Goal: Task Accomplishment & Management: Complete application form

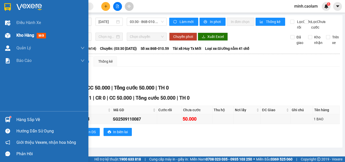
click at [15, 35] on div "Kho hàng mới" at bounding box center [44, 35] width 89 height 13
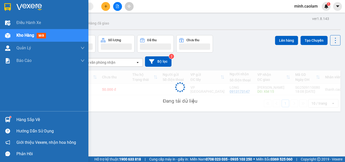
click at [14, 35] on div "Kho hàng mới" at bounding box center [44, 35] width 89 height 13
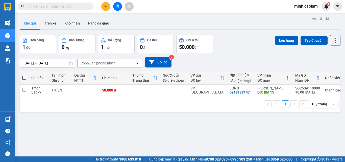
drag, startPoint x: 119, startPoint y: 7, endPoint x: 115, endPoint y: 12, distance: 6.7
click at [119, 7] on icon "file-add" at bounding box center [118, 7] width 4 height 4
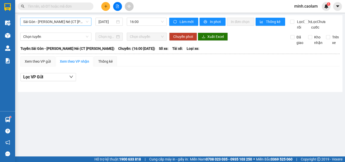
drag, startPoint x: 58, startPoint y: 28, endPoint x: 60, endPoint y: 25, distance: 3.9
click at [58, 28] on div "Sài Gòn - [PERSON_NAME] Né (CT [PERSON_NAME]) [DATE] 16:00" at bounding box center [93, 24] width 147 height 12
click at [60, 25] on span "Sài Gòn - [PERSON_NAME] Né (CT [PERSON_NAME])" at bounding box center [55, 22] width 65 height 8
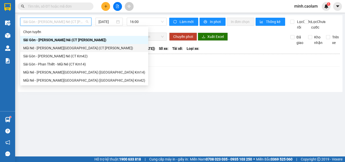
click at [50, 49] on div "Mũi Né - [PERSON_NAME][GEOGRAPHIC_DATA] (CT [PERSON_NAME])" at bounding box center [84, 48] width 122 height 6
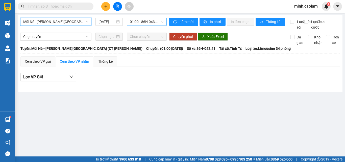
click at [147, 24] on span "01:00 - 86H-043.41" at bounding box center [147, 22] width 34 height 8
drag, startPoint x: 57, startPoint y: 19, endPoint x: 79, endPoint y: 44, distance: 33.1
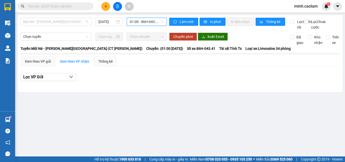
click at [57, 20] on span "Mũi Né - [PERSON_NAME][GEOGRAPHIC_DATA] (CT [PERSON_NAME])" at bounding box center [55, 22] width 65 height 8
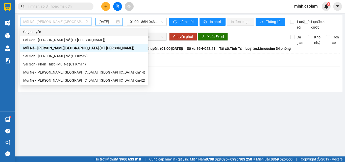
click at [105, 21] on input "[DATE]" at bounding box center [107, 22] width 17 height 6
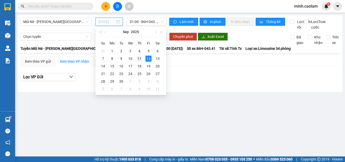
click at [141, 59] on div "11" at bounding box center [140, 59] width 6 height 6
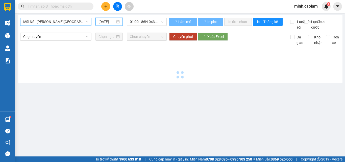
type input "[DATE]"
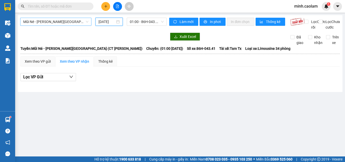
click at [59, 23] on span "Mũi Né - [PERSON_NAME][GEOGRAPHIC_DATA] (CT [PERSON_NAME])" at bounding box center [55, 22] width 65 height 8
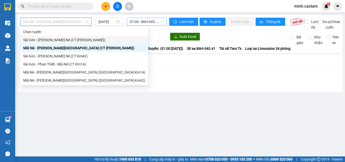
click at [141, 19] on span "01:00 - 86H-043.41" at bounding box center [147, 22] width 34 height 8
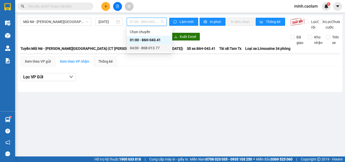
click at [146, 51] on span "Chuyến: (01:00 [DATE])" at bounding box center [164, 49] width 37 height 6
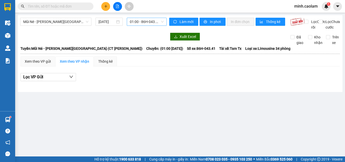
drag, startPoint x: 142, startPoint y: 49, endPoint x: 139, endPoint y: 19, distance: 29.7
click at [140, 46] on div "Xuất Excel Đã giao [PERSON_NAME] Trên xe" at bounding box center [180, 39] width 320 height 13
click at [142, 18] on div "Mũi Né - [PERSON_NAME][GEOGRAPHIC_DATA] ([GEOGRAPHIC_DATA] [PERSON_NAME]) [DATE…" at bounding box center [180, 53] width 325 height 77
drag, startPoint x: 153, startPoint y: 24, endPoint x: 148, endPoint y: 50, distance: 26.3
click at [153, 26] on div "Mũi Né - [PERSON_NAME][GEOGRAPHIC_DATA] (CT [PERSON_NAME]) [DATE] 01:00 - 86H-0…" at bounding box center [93, 24] width 147 height 12
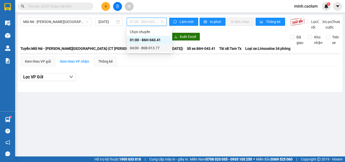
click at [145, 50] on div "04:00 - 86B-013.77" at bounding box center [149, 48] width 39 height 6
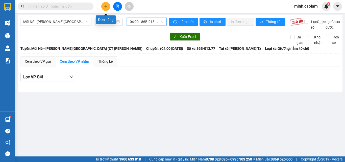
click at [106, 7] on icon "plus" at bounding box center [106, 7] width 4 height 4
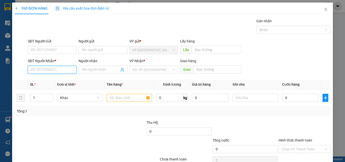
click at [56, 69] on input "SĐT Người Nhận *" at bounding box center [52, 70] width 49 height 8
click at [62, 80] on div "0845040941 - YẾN" at bounding box center [52, 80] width 42 height 6
type input "0845040941"
type input "YẾN"
type input "0845040941"
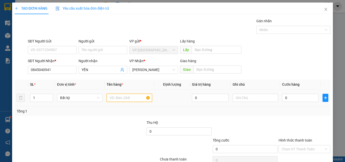
click at [119, 99] on input "text" at bounding box center [130, 98] width 46 height 8
type input "1 BAO"
click at [286, 100] on input "0" at bounding box center [301, 98] width 36 height 8
type input "5"
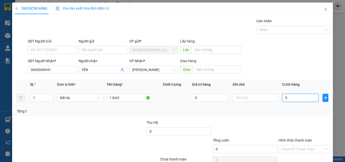
type input "5"
type input "50"
type input "500"
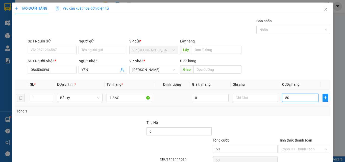
type input "500"
type input "5.000"
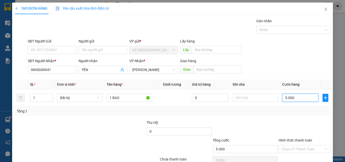
type input "50.000"
click at [293, 56] on form "SĐT Người Gửi VD: 0371234567 Người gửi Tên người gửi VP gửi * VP [GEOGRAPHIC_DA…" at bounding box center [173, 56] width 316 height 37
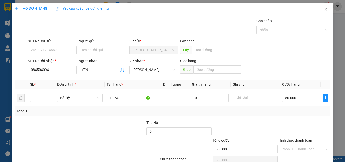
scroll to position [25, 0]
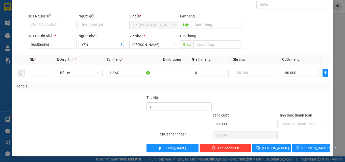
click at [312, 129] on div "Hình thức thanh toán Chọn HT Thanh Toán" at bounding box center [305, 122] width 52 height 18
drag, startPoint x: 307, startPoint y: 123, endPoint x: 306, endPoint y: 128, distance: 4.6
click at [307, 125] on input "Hình thức thanh toán" at bounding box center [303, 124] width 42 height 8
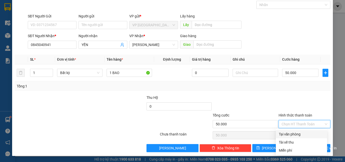
click at [304, 132] on div "Tại văn phòng" at bounding box center [301, 135] width 45 height 6
type input "0"
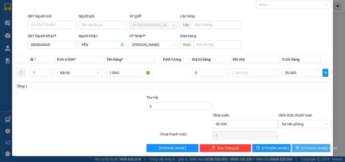
click at [309, 146] on span "[PERSON_NAME] và In" at bounding box center [319, 148] width 35 height 6
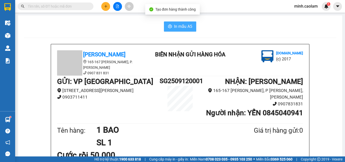
click at [174, 27] on span "In mẫu A5" at bounding box center [183, 26] width 18 height 6
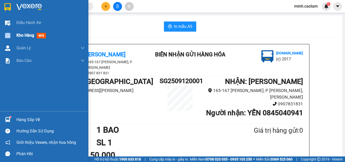
click at [16, 41] on div "Kho hàng mới" at bounding box center [44, 35] width 89 height 13
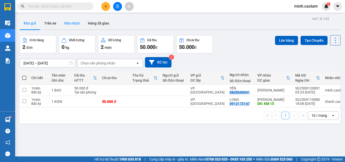
click at [77, 24] on button "Kho nhận" at bounding box center [72, 23] width 24 height 12
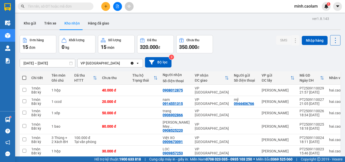
scroll to position [65, 0]
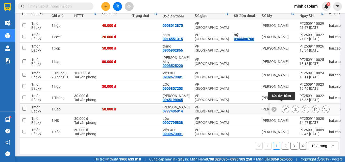
click at [284, 107] on icon at bounding box center [286, 109] width 4 height 4
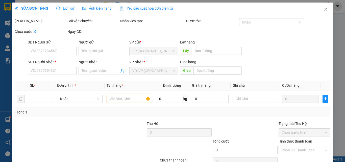
type input "0777406014"
type input "[PERSON_NAME]"
type input "50.000"
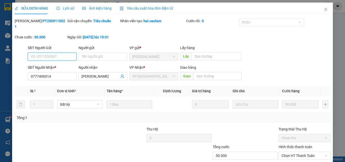
scroll to position [24, 0]
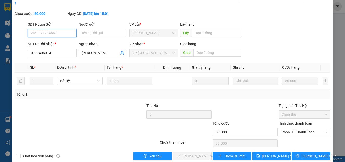
drag, startPoint x: 302, startPoint y: 129, endPoint x: 302, endPoint y: 133, distance: 3.0
click at [302, 131] on div "Hình thức thanh toán Chọn HT Thanh Toán" at bounding box center [305, 130] width 52 height 18
drag, startPoint x: 298, startPoint y: 127, endPoint x: 297, endPoint y: 131, distance: 4.3
click at [298, 128] on span "Chọn HT Thanh Toán" at bounding box center [305, 132] width 46 height 8
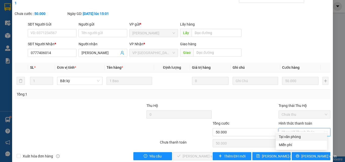
drag, startPoint x: 297, startPoint y: 131, endPoint x: 278, endPoint y: 140, distance: 21.8
click at [296, 134] on div "Tại văn phòng" at bounding box center [301, 137] width 51 height 8
type input "0"
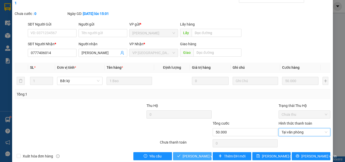
click at [190, 154] on span "[PERSON_NAME] và [PERSON_NAME] hàng" at bounding box center [217, 157] width 68 height 6
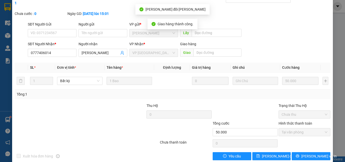
scroll to position [0, 0]
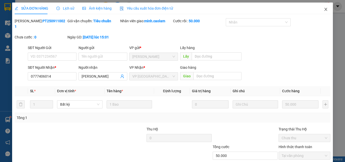
click at [320, 12] on span "Close" at bounding box center [326, 10] width 14 height 14
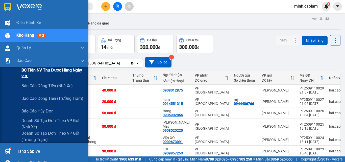
drag, startPoint x: 38, startPoint y: 74, endPoint x: 36, endPoint y: 72, distance: 3.1
click at [36, 72] on span "BC Tiền NV thu được hàng ngày 2.0." at bounding box center [52, 73] width 63 height 13
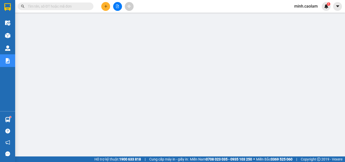
click at [57, 6] on input "text" at bounding box center [58, 7] width 60 height 6
paste input "SG2509100001"
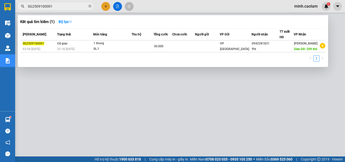
click at [184, 13] on div at bounding box center [172, 81] width 345 height 162
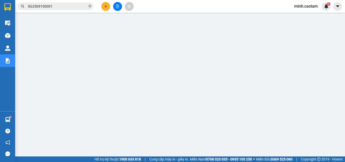
click at [49, 8] on input "SG2509100001" at bounding box center [58, 7] width 60 height 6
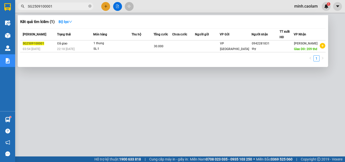
click at [49, 8] on input "SG2509100001" at bounding box center [58, 7] width 60 height 6
paste input "4"
click at [227, 106] on div at bounding box center [172, 81] width 345 height 162
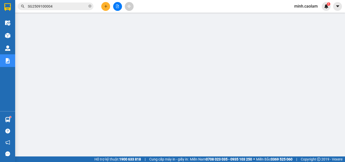
click at [54, 8] on input "SG2509100004" at bounding box center [58, 7] width 60 height 6
paste input "SG2509100005"
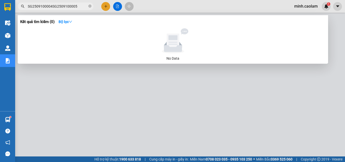
drag, startPoint x: 53, startPoint y: 3, endPoint x: 54, endPoint y: 6, distance: 3.9
click at [53, 3] on span "SG2509100004SG2509100005" at bounding box center [56, 7] width 76 height 8
click at [54, 7] on input "SG2509100004SG2509100005" at bounding box center [58, 7] width 60 height 6
paste input "text"
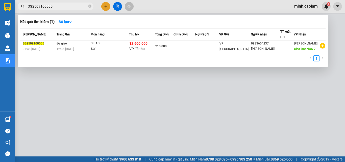
click at [222, 115] on div at bounding box center [172, 81] width 345 height 162
click at [57, 9] on input "SG2509100005" at bounding box center [58, 7] width 60 height 6
paste input "6"
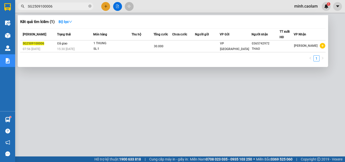
click at [66, 120] on div at bounding box center [172, 81] width 345 height 162
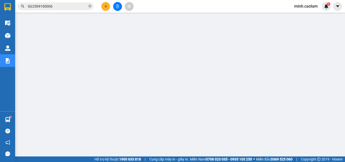
click at [55, 6] on input "SG2509100006" at bounding box center [58, 7] width 60 height 6
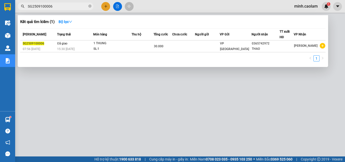
click at [55, 6] on input "SG2509100006" at bounding box center [58, 7] width 60 height 6
paste input "PT2509090025"
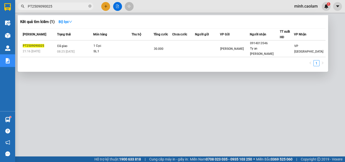
click at [204, 9] on div at bounding box center [172, 81] width 345 height 162
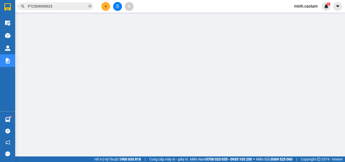
click at [55, 8] on input "PT2509090025" at bounding box center [58, 7] width 60 height 6
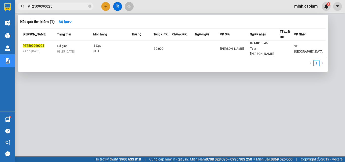
click at [42, 72] on div at bounding box center [172, 81] width 345 height 162
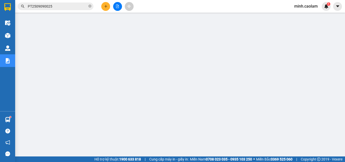
click at [54, 6] on input "PT2509090025" at bounding box center [58, 7] width 60 height 6
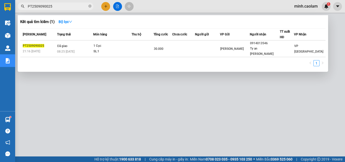
click at [54, 6] on input "PT2509090025" at bounding box center [58, 7] width 60 height 6
paste input "SG2509110001"
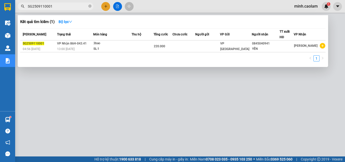
click at [185, 4] on div at bounding box center [172, 81] width 345 height 162
click at [54, 7] on input "SG2509110001" at bounding box center [58, 7] width 60 height 6
paste input "PT2509100030"
type input "PT2509100030"
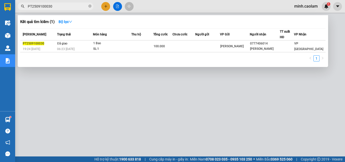
click at [46, 120] on div at bounding box center [172, 81] width 345 height 162
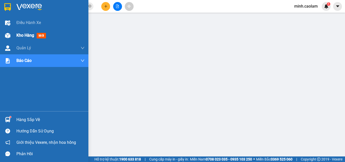
click at [12, 34] on div "Kho hàng mới" at bounding box center [44, 35] width 89 height 13
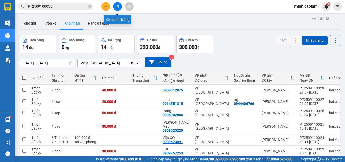
click at [115, 8] on button at bounding box center [117, 6] width 9 height 9
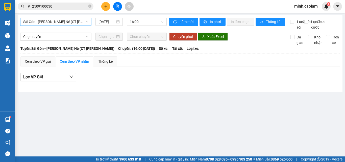
click at [51, 25] on span "Sài Gòn - [PERSON_NAME] Né (CT [PERSON_NAME])" at bounding box center [55, 22] width 65 height 8
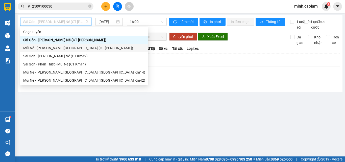
click at [51, 51] on div "Mũi Né - [PERSON_NAME][GEOGRAPHIC_DATA] (CT [PERSON_NAME])" at bounding box center [84, 48] width 122 height 6
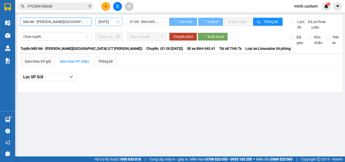
click at [106, 20] on input "[DATE]" at bounding box center [107, 22] width 17 height 6
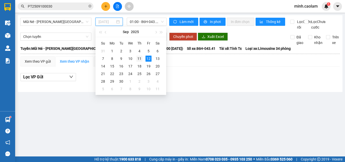
click at [143, 59] on td "11" at bounding box center [139, 59] width 9 height 8
type input "[DATE]"
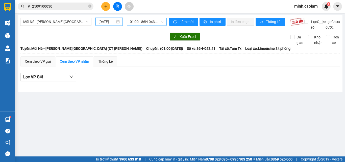
click at [141, 21] on span "01:00 - 86H-043.41" at bounding box center [147, 22] width 34 height 8
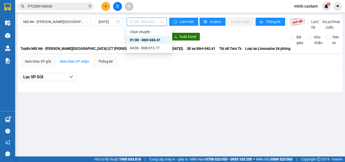
click at [143, 50] on div "04:00 - 86B-013.77" at bounding box center [149, 48] width 39 height 6
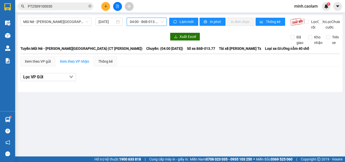
drag, startPoint x: 36, startPoint y: 21, endPoint x: 55, endPoint y: 64, distance: 46.9
click at [37, 24] on span "Mũi Né - [PERSON_NAME][GEOGRAPHIC_DATA] (CT [PERSON_NAME])" at bounding box center [55, 22] width 65 height 8
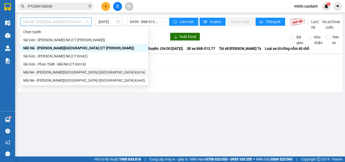
click at [37, 74] on div "Mũi Né - [PERSON_NAME][GEOGRAPHIC_DATA] ([GEOGRAPHIC_DATA] Km14)" at bounding box center [84, 73] width 122 height 6
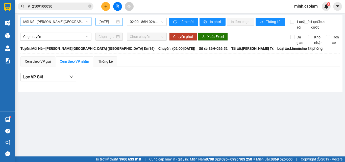
click at [103, 19] on input "[DATE]" at bounding box center [107, 22] width 17 height 6
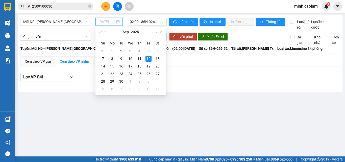
drag, startPoint x: 140, startPoint y: 59, endPoint x: 140, endPoint y: 28, distance: 31.1
click at [138, 58] on div "11" at bounding box center [140, 59] width 6 height 6
type input "[DATE]"
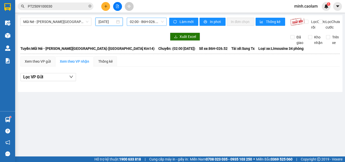
click at [143, 21] on span "02:00 - 86H-026.52" at bounding box center [147, 22] width 34 height 8
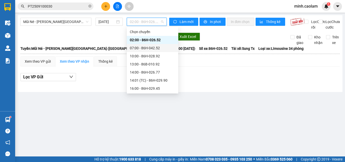
drag, startPoint x: 154, startPoint y: 47, endPoint x: 146, endPoint y: 25, distance: 22.8
click at [152, 46] on div "07:00 - 86H-042.52" at bounding box center [153, 48] width 46 height 6
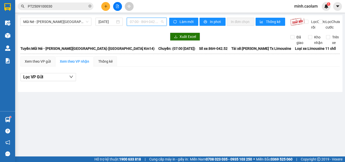
drag, startPoint x: 146, startPoint y: 23, endPoint x: 151, endPoint y: 41, distance: 18.7
click at [146, 27] on div "Mũi Né - [PERSON_NAME][GEOGRAPHIC_DATA] ([GEOGRAPHIC_DATA] Km14) [DATE] 07:00 -…" at bounding box center [93, 24] width 147 height 12
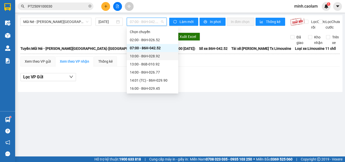
drag, startPoint x: 152, startPoint y: 55, endPoint x: 145, endPoint y: 38, distance: 19.1
click at [151, 55] on div "10:00 - 86H-028.92" at bounding box center [153, 56] width 46 height 6
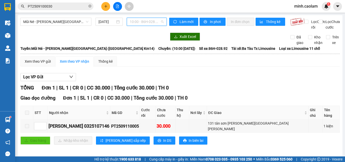
click at [143, 23] on span "10:00 - 86H-028.92" at bounding box center [147, 22] width 34 height 8
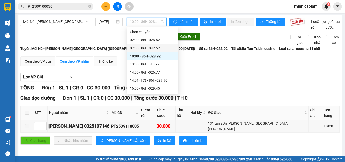
drag, startPoint x: 224, startPoint y: 63, endPoint x: 232, endPoint y: 65, distance: 8.5
click at [227, 63] on div "Xem theo VP gửi Xem theo [PERSON_NAME] Thống kê" at bounding box center [180, 61] width 320 height 10
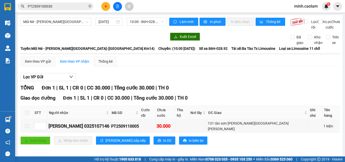
click at [149, 21] on span "10:00 - 86H-028.92" at bounding box center [147, 22] width 34 height 8
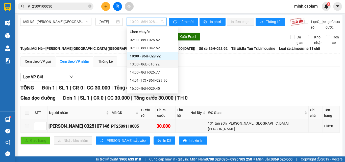
click at [147, 64] on div "13:00 - 86B-010.92" at bounding box center [153, 64] width 46 height 6
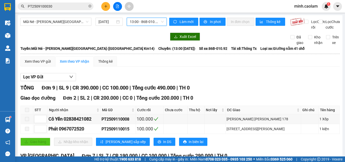
click at [138, 27] on div "Mũi Né - [PERSON_NAME][GEOGRAPHIC_DATA] ([GEOGRAPHIC_DATA] Km14) [DATE] 13:00 1…" at bounding box center [93, 24] width 147 height 12
drag, startPoint x: 146, startPoint y: 23, endPoint x: 160, endPoint y: 77, distance: 56.6
click at [146, 23] on span "13:00 - 86B-010.92" at bounding box center [147, 22] width 34 height 8
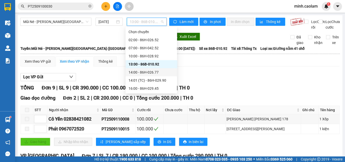
click at [146, 72] on div "14:00 - 86H-026.77" at bounding box center [152, 73] width 46 height 6
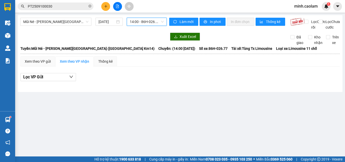
click at [152, 23] on span "14:00 - 86H-026.77" at bounding box center [147, 22] width 34 height 8
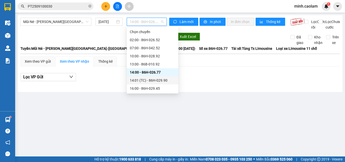
click at [153, 79] on div "14:01 (TC) - 86H-029.90" at bounding box center [153, 81] width 46 height 6
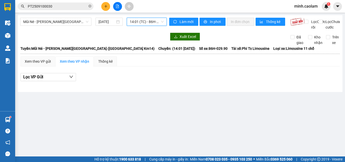
drag, startPoint x: 154, startPoint y: 23, endPoint x: 163, endPoint y: 84, distance: 61.3
click at [154, 24] on span "14:01 (TC) - 86H-029.90" at bounding box center [147, 22] width 34 height 8
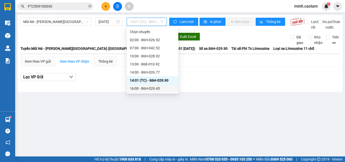
drag, startPoint x: 156, startPoint y: 89, endPoint x: 145, endPoint y: 43, distance: 47.1
click at [155, 88] on div "16:00 - 86H-029.45" at bounding box center [153, 89] width 46 height 6
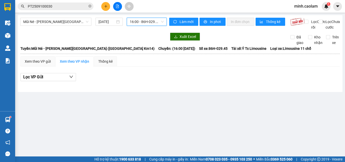
click at [145, 20] on span "16:00 - 86H-029.45" at bounding box center [147, 22] width 34 height 8
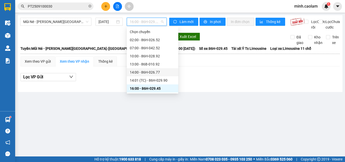
scroll to position [16, 0]
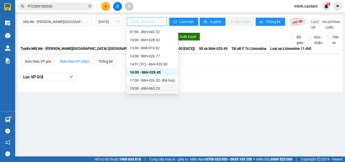
click at [142, 87] on div "19:30 - 49H-065.25" at bounding box center [153, 89] width 46 height 6
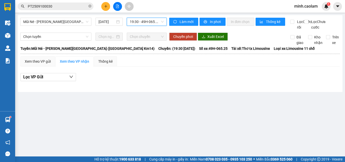
click at [141, 21] on span "19:30 - 49H-065.25" at bounding box center [147, 22] width 34 height 8
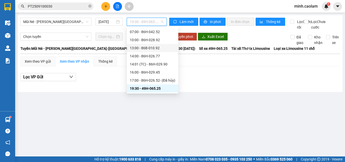
click at [75, 28] on div "Mũi Né - [PERSON_NAME][GEOGRAPHIC_DATA] ([GEOGRAPHIC_DATA] Km14) [DATE] 19:30 -…" at bounding box center [93, 24] width 147 height 12
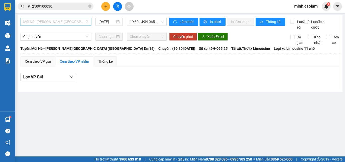
click at [68, 24] on span "Mũi Né - [PERSON_NAME][GEOGRAPHIC_DATA] ([GEOGRAPHIC_DATA] Km14)" at bounding box center [55, 22] width 65 height 8
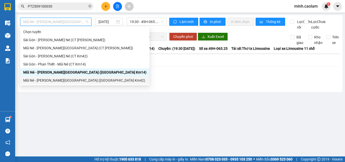
click at [61, 82] on div "Mũi Né - [PERSON_NAME][GEOGRAPHIC_DATA] ([GEOGRAPHIC_DATA] Km42)" at bounding box center [84, 81] width 123 height 6
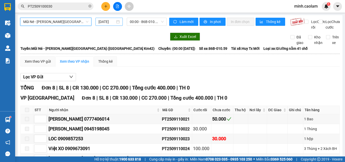
click at [104, 23] on input "[DATE]" at bounding box center [107, 22] width 17 height 6
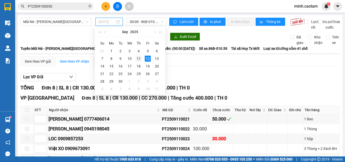
click at [139, 56] on div "11" at bounding box center [139, 59] width 6 height 6
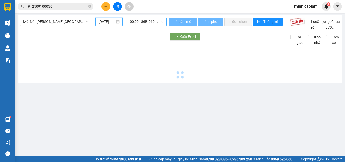
type input "[DATE]"
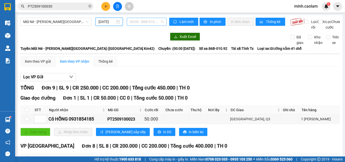
click at [143, 21] on span "00:00 - 86B-010.92" at bounding box center [147, 22] width 34 height 8
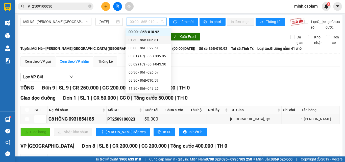
click at [146, 43] on div "01:30 - 86B-005.81" at bounding box center [149, 40] width 46 height 8
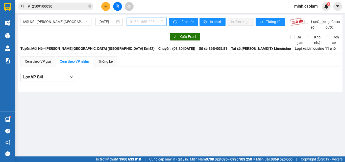
drag, startPoint x: 150, startPoint y: 23, endPoint x: 153, endPoint y: 54, distance: 31.7
click at [150, 27] on div "Mũi Né - [PERSON_NAME][GEOGRAPHIC_DATA] ([GEOGRAPHIC_DATA] Km42) [DATE] 01:30 -…" at bounding box center [93, 24] width 147 height 12
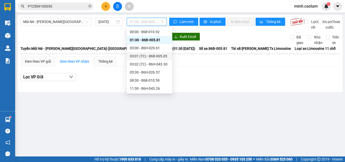
click at [151, 49] on div "03:00 - 86H-029.61" at bounding box center [149, 48] width 39 height 6
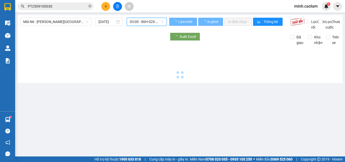
click at [151, 25] on span "03:00 - 86H-029.61" at bounding box center [147, 22] width 34 height 8
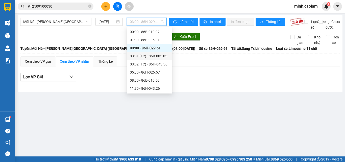
click at [153, 58] on div "03:01 (TC) - 86B-005.05" at bounding box center [149, 56] width 39 height 6
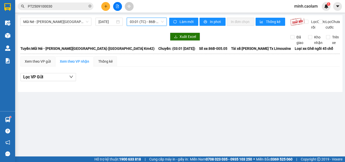
drag, startPoint x: 147, startPoint y: 22, endPoint x: 149, endPoint y: 57, distance: 35.5
click at [147, 24] on span "03:01 (TC) - 86B-005.05" at bounding box center [147, 22] width 34 height 8
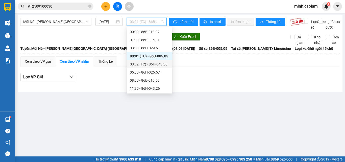
click at [148, 63] on div "03:02 (TC) - 86H-043.30" at bounding box center [149, 64] width 39 height 6
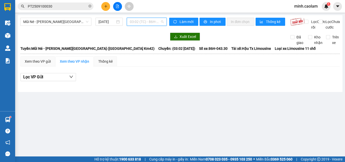
drag, startPoint x: 146, startPoint y: 23, endPoint x: 144, endPoint y: 63, distance: 40.5
click at [146, 25] on span "03:02 (TC) - 86H-043.30" at bounding box center [147, 22] width 34 height 8
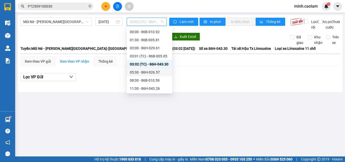
click at [143, 72] on div "05:30 - 86H-026.57" at bounding box center [149, 73] width 39 height 6
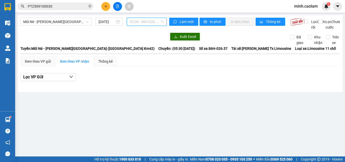
drag, startPoint x: 148, startPoint y: 21, endPoint x: 159, endPoint y: 81, distance: 61.8
click at [148, 23] on span "05:30 - 86H-026.57" at bounding box center [147, 22] width 34 height 8
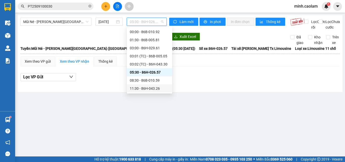
click at [154, 85] on div "11:30 - 86H-043.26" at bounding box center [150, 88] width 46 height 8
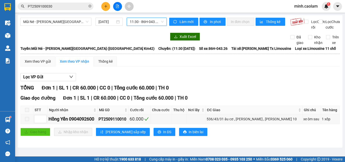
click at [149, 23] on span "11:30 - 86H-043.26" at bounding box center [147, 22] width 34 height 8
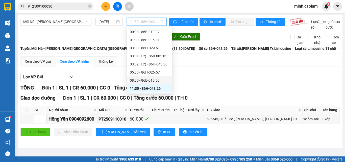
click at [152, 82] on div "08:30 - 86B-010.59" at bounding box center [149, 81] width 39 height 6
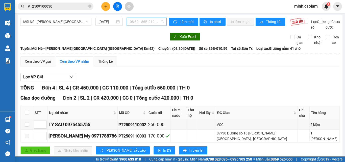
click at [148, 21] on span "08:30 - 86B-010.59" at bounding box center [147, 22] width 34 height 8
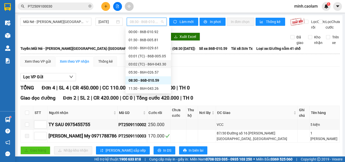
scroll to position [33, 0]
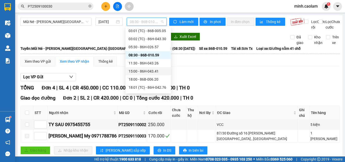
click at [150, 72] on div "15:00 - 86H-043.41" at bounding box center [148, 72] width 39 height 6
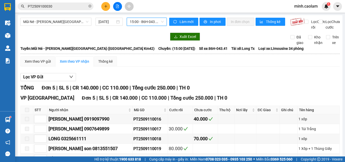
click at [140, 21] on span "15:00 - 86H-043.41" at bounding box center [147, 22] width 34 height 8
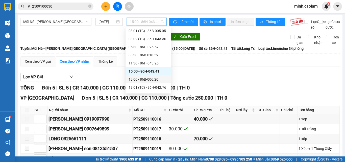
click at [163, 80] on div "18:00 - 86B-006.20" at bounding box center [148, 80] width 39 height 6
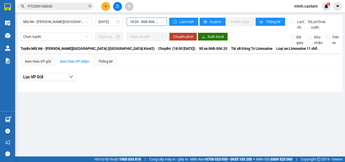
drag, startPoint x: 141, startPoint y: 23, endPoint x: 156, endPoint y: 61, distance: 41.8
click at [141, 25] on span "18:00 - 86B-006.20" at bounding box center [147, 22] width 34 height 8
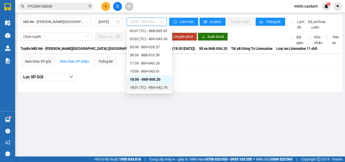
click at [156, 85] on div "18:01 (TC) - 86H-042.76" at bounding box center [149, 88] width 39 height 6
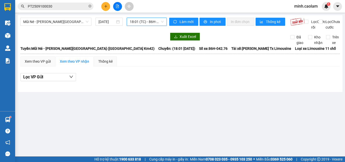
click at [145, 23] on span "18:01 (TC) - 86H-042.76" at bounding box center [147, 22] width 34 height 8
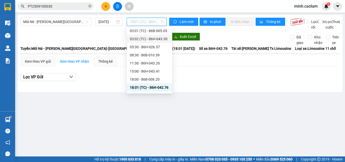
scroll to position [40, 0]
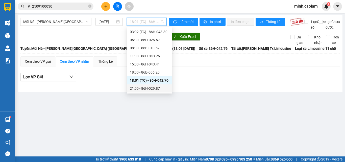
click at [145, 87] on div "21:00 - 86H-029.87" at bounding box center [149, 89] width 39 height 6
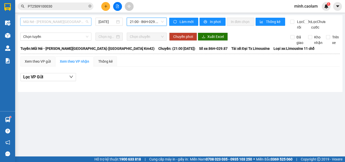
click at [63, 25] on span "Mũi Né - [PERSON_NAME][GEOGRAPHIC_DATA] ([GEOGRAPHIC_DATA] Km42)" at bounding box center [55, 22] width 65 height 8
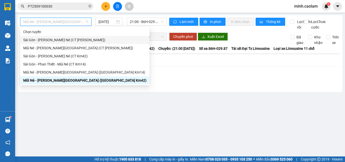
click at [37, 42] on div "Sài Gòn - [PERSON_NAME] Né (CT [PERSON_NAME])" at bounding box center [84, 40] width 123 height 6
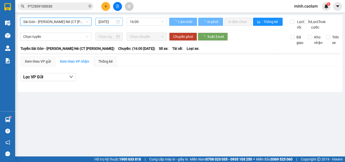
click at [111, 22] on input "[DATE]" at bounding box center [107, 22] width 17 height 6
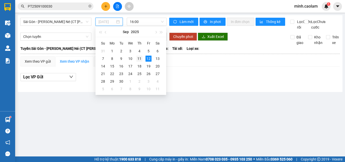
click at [140, 59] on div "11" at bounding box center [140, 59] width 6 height 6
type input "[DATE]"
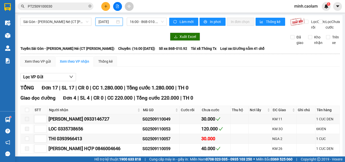
drag, startPoint x: 148, startPoint y: 25, endPoint x: 155, endPoint y: 33, distance: 10.3
click at [148, 25] on span "16:00 - 86B-010.92" at bounding box center [147, 22] width 34 height 8
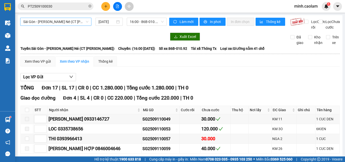
click at [43, 24] on span "Sài Gòn - [PERSON_NAME] Né (CT [PERSON_NAME])" at bounding box center [55, 22] width 65 height 8
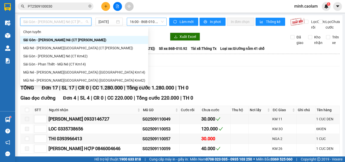
click at [143, 23] on span "16:00 - 86B-010.92" at bounding box center [147, 22] width 34 height 8
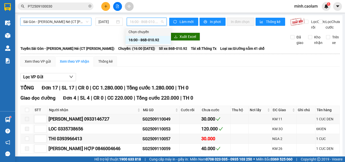
click at [31, 23] on span "Sài Gòn - [PERSON_NAME] Né (CT [PERSON_NAME])" at bounding box center [55, 22] width 65 height 8
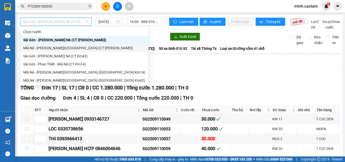
click at [39, 46] on div "Mũi Né - [PERSON_NAME][GEOGRAPHIC_DATA] (CT [PERSON_NAME])" at bounding box center [84, 48] width 122 height 6
type input "[DATE]"
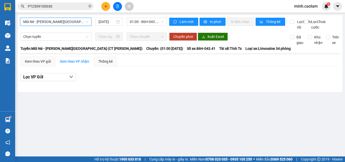
click at [38, 23] on span "Mũi Né - [PERSON_NAME][GEOGRAPHIC_DATA] (CT [PERSON_NAME])" at bounding box center [55, 22] width 65 height 8
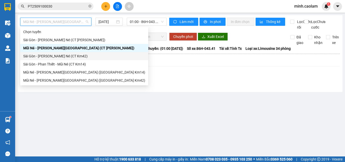
drag, startPoint x: 37, startPoint y: 56, endPoint x: 84, endPoint y: 36, distance: 50.4
click at [37, 55] on div "Sài Gòn - [PERSON_NAME] Né (CT Km42)" at bounding box center [84, 56] width 122 height 6
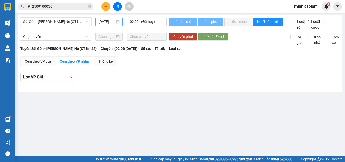
click at [107, 18] on div "[DATE]" at bounding box center [109, 22] width 27 height 8
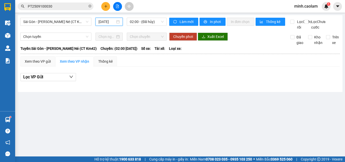
scroll to position [0, 1]
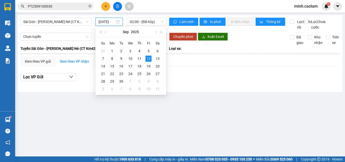
click at [107, 23] on input "[DATE]" at bounding box center [107, 22] width 17 height 6
drag, startPoint x: 140, startPoint y: 61, endPoint x: 141, endPoint y: 47, distance: 13.9
click at [139, 60] on div "11" at bounding box center [140, 59] width 6 height 6
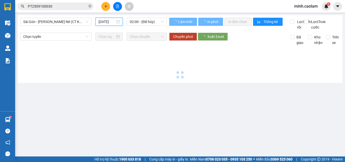
type input "[DATE]"
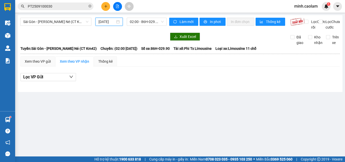
click at [147, 26] on div "Sài Gòn - [PERSON_NAME] Né (CT Km42) [DATE] 02:00 - 86H-029.90" at bounding box center [93, 24] width 147 height 12
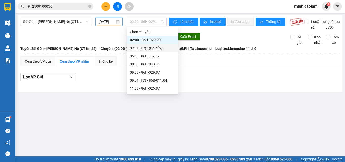
click at [147, 46] on div "02:01 (TC) - (Đã [PERSON_NAME])" at bounding box center [153, 48] width 46 height 6
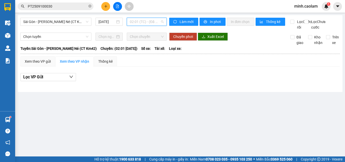
drag, startPoint x: 147, startPoint y: 22, endPoint x: 150, endPoint y: 47, distance: 24.7
click at [147, 24] on span "02:01 (TC) - (Đã [PERSON_NAME])" at bounding box center [147, 22] width 34 height 8
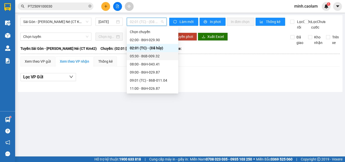
drag, startPoint x: 146, startPoint y: 55, endPoint x: 143, endPoint y: 26, distance: 29.0
click at [145, 54] on div "05:30 - 86B-009.32" at bounding box center [153, 56] width 46 height 6
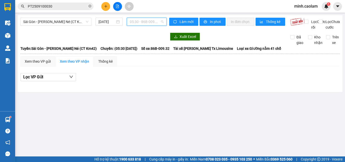
drag, startPoint x: 143, startPoint y: 23, endPoint x: 149, endPoint y: 59, distance: 36.5
click at [145, 29] on body "Kết quả [PERSON_NAME] ( 1 ) Bộ lọc Mã ĐH Trạng thái Món hàng Thu hộ [PERSON_NAM…" at bounding box center [172, 81] width 345 height 162
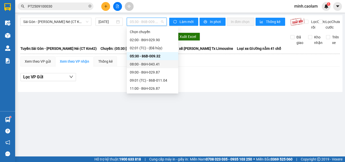
drag, startPoint x: 148, startPoint y: 63, endPoint x: 149, endPoint y: 37, distance: 26.3
click at [146, 62] on div "08:00 - 86H-043.41" at bounding box center [153, 64] width 46 height 6
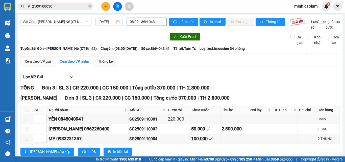
drag, startPoint x: 149, startPoint y: 21, endPoint x: 154, endPoint y: 70, distance: 49.5
click at [150, 24] on span "08:00 - 86H-043.41" at bounding box center [147, 22] width 34 height 8
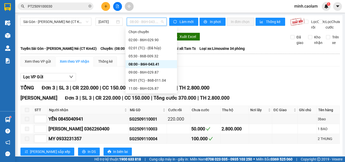
click at [232, 67] on div "Xem theo VP gửi Xem theo [PERSON_NAME] Thống kê" at bounding box center [180, 61] width 320 height 10
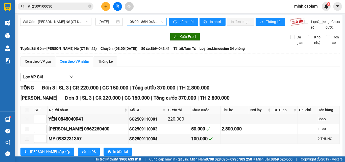
click at [136, 19] on span "08:00 - 86H-043.41" at bounding box center [147, 22] width 34 height 8
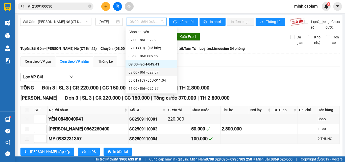
drag, startPoint x: 154, startPoint y: 72, endPoint x: 151, endPoint y: 70, distance: 3.2
click at [151, 70] on div "09:00 - 86H-029.87" at bounding box center [152, 73] width 46 height 6
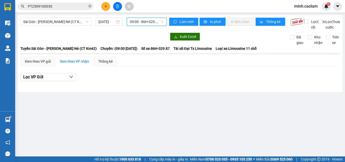
drag, startPoint x: 152, startPoint y: 23, endPoint x: 162, endPoint y: 75, distance: 53.5
click at [153, 26] on div "09:00 - 86H-029.87" at bounding box center [147, 22] width 40 height 8
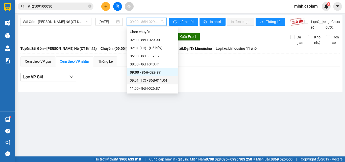
click at [156, 81] on div "09:01 (TC) - 86B-011.04" at bounding box center [153, 81] width 46 height 6
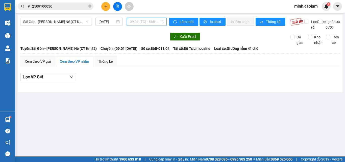
drag, startPoint x: 145, startPoint y: 20, endPoint x: 150, endPoint y: 86, distance: 66.2
click at [144, 21] on span "09:01 (TC) - 86B-011.04" at bounding box center [147, 22] width 34 height 8
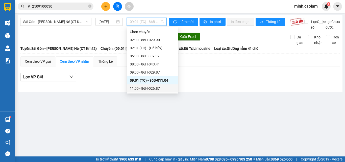
drag, startPoint x: 147, startPoint y: 88, endPoint x: 142, endPoint y: 46, distance: 42.8
click at [146, 88] on div "11:00 - 86H-026.87" at bounding box center [153, 89] width 46 height 6
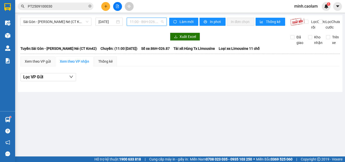
click at [145, 21] on span "11:00 - 86H-026.87" at bounding box center [147, 22] width 34 height 8
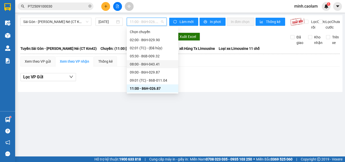
scroll to position [51, 0]
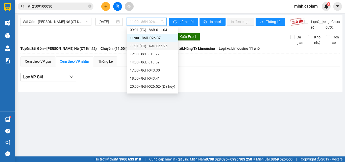
click at [157, 46] on div "11:01 (TC) - 49H-065.25" at bounding box center [153, 46] width 46 height 6
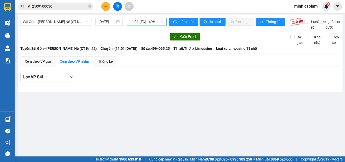
drag, startPoint x: 151, startPoint y: 17, endPoint x: 151, endPoint y: 21, distance: 4.6
click at [151, 18] on div "[GEOGRAPHIC_DATA] - [GEOGRAPHIC_DATA][PERSON_NAME] Né ([GEOGRAPHIC_DATA] Km42) …" at bounding box center [180, 53] width 325 height 77
click at [152, 20] on span "11:01 (TC) - 49H-065.25" at bounding box center [147, 22] width 34 height 8
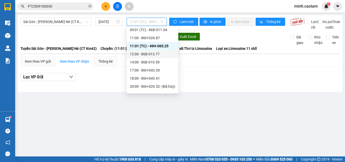
click at [155, 52] on div "12:00 - 86B-013.77" at bounding box center [153, 54] width 46 height 6
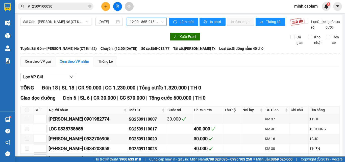
click at [150, 21] on span "12:00 - 86B-013.77" at bounding box center [147, 22] width 34 height 8
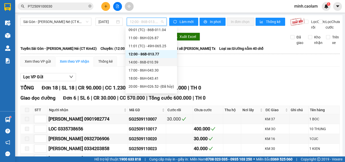
click at [149, 64] on div "14:00 - 86B-010.59" at bounding box center [152, 62] width 46 height 6
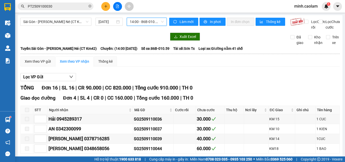
click at [147, 22] on span "14:00 - 86B-010.59" at bounding box center [147, 22] width 34 height 8
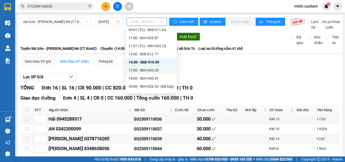
drag, startPoint x: 154, startPoint y: 72, endPoint x: 151, endPoint y: 72, distance: 2.9
click at [151, 72] on div "17:00 - 86H-043.30" at bounding box center [152, 71] width 46 height 6
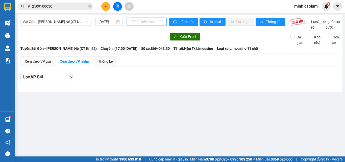
drag, startPoint x: 147, startPoint y: 22, endPoint x: 150, endPoint y: 40, distance: 18.7
click at [147, 23] on span "17:00 - 86H-043.30" at bounding box center [147, 22] width 34 height 8
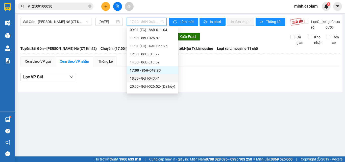
drag, startPoint x: 144, startPoint y: 78, endPoint x: 138, endPoint y: 46, distance: 32.5
click at [144, 78] on div "18:00 - 86H-043.41" at bounding box center [153, 79] width 46 height 6
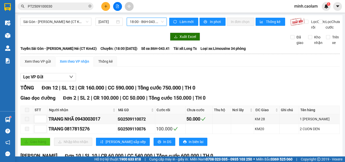
click at [143, 20] on span "18:00 - 86H-043.41" at bounding box center [147, 22] width 34 height 8
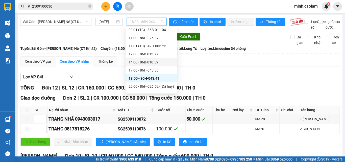
scroll to position [73, 0]
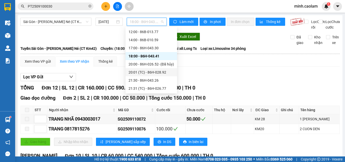
click at [149, 72] on div "20:01 (TC) - 86H-028.92" at bounding box center [152, 73] width 46 height 6
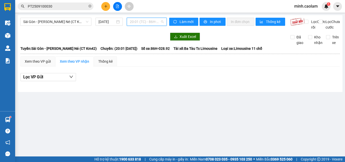
drag, startPoint x: 149, startPoint y: 22, endPoint x: 159, endPoint y: 72, distance: 50.5
click at [149, 22] on span "20:01 (TC) - 86H-028.92" at bounding box center [147, 22] width 34 height 8
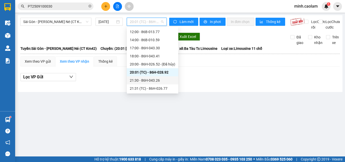
click at [150, 79] on div "21:30 - 86H-043.26" at bounding box center [153, 81] width 46 height 6
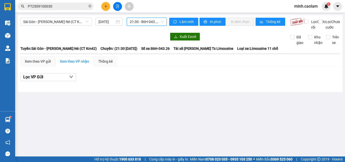
drag, startPoint x: 151, startPoint y: 24, endPoint x: 159, endPoint y: 83, distance: 59.7
click at [152, 35] on body "Kết quả [PERSON_NAME] ( 1 ) Bộ lọc Mã ĐH Trạng thái Món hàng Thu hộ [PERSON_NAM…" at bounding box center [172, 81] width 345 height 162
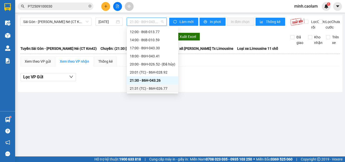
click at [158, 87] on div "21:31 (TC) - 86H-026.77" at bounding box center [153, 89] width 46 height 6
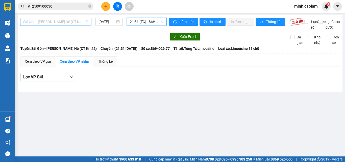
drag, startPoint x: 54, startPoint y: 21, endPoint x: 49, endPoint y: 54, distance: 33.5
click at [54, 22] on span "Sài Gòn - [PERSON_NAME] Né (CT Km42)" at bounding box center [55, 22] width 65 height 8
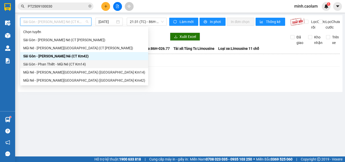
drag, startPoint x: 36, startPoint y: 64, endPoint x: 82, endPoint y: 35, distance: 53.8
click at [36, 64] on div "Sài Gòn - Phan Thiết - Mũi Né (CT Km14)" at bounding box center [84, 64] width 122 height 6
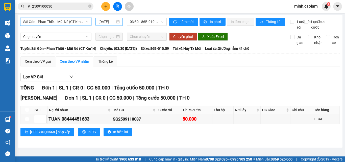
click at [109, 24] on input "[DATE]" at bounding box center [107, 22] width 17 height 6
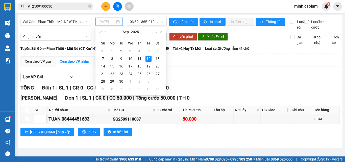
drag, startPoint x: 139, startPoint y: 57, endPoint x: 143, endPoint y: 30, distance: 27.7
click at [138, 57] on div "11" at bounding box center [140, 59] width 6 height 6
type input "[DATE]"
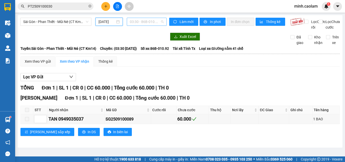
scroll to position [8, 0]
click at [145, 25] on span "03:30 - 86B-010.92" at bounding box center [147, 22] width 34 height 8
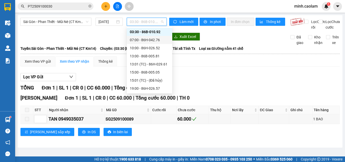
drag, startPoint x: 143, startPoint y: 40, endPoint x: 141, endPoint y: 27, distance: 12.8
click at [142, 39] on div "07:00 - 86H-042.76" at bounding box center [149, 40] width 39 height 6
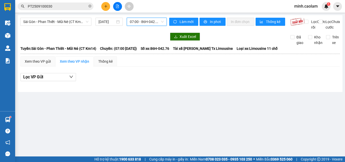
drag, startPoint x: 142, startPoint y: 23, endPoint x: 145, endPoint y: 52, distance: 29.2
click at [142, 26] on div "Sài Gòn - [PERSON_NAME] Né (CT Km14) [DATE] 07:00 07:00 - 86H-042.76" at bounding box center [93, 24] width 147 height 12
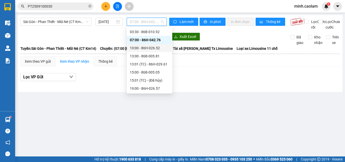
drag, startPoint x: 145, startPoint y: 52, endPoint x: 146, endPoint y: 50, distance: 2.6
click at [146, 50] on div "[PERSON_NAME] 03:30 - 86B-010.92 07:00 - 86H-042.76 10:00 - 86H-026.52 13:00 - …" at bounding box center [150, 68] width 46 height 97
drag, startPoint x: 146, startPoint y: 50, endPoint x: 143, endPoint y: 32, distance: 17.7
click at [144, 49] on div "10:00 - 86H-026.52" at bounding box center [149, 48] width 39 height 6
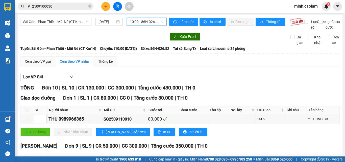
click at [142, 22] on span "10:00 - 86H-026.52" at bounding box center [147, 22] width 34 height 8
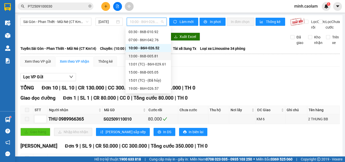
click at [143, 56] on div "13:00 - 86B-005.81" at bounding box center [148, 56] width 39 height 6
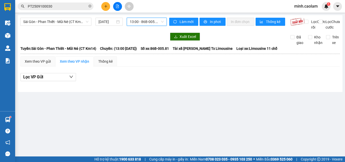
click at [152, 23] on span "13:00 - 86B-005.81" at bounding box center [147, 22] width 34 height 8
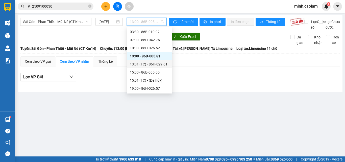
click at [152, 64] on div "13:01 (TC) - 86H-029.61" at bounding box center [149, 64] width 39 height 6
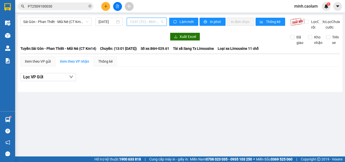
drag, startPoint x: 151, startPoint y: 23, endPoint x: 153, endPoint y: 66, distance: 42.5
click at [151, 26] on div "13:01 (TC) - 86H-029.61" at bounding box center [147, 22] width 40 height 8
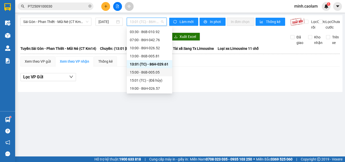
drag, startPoint x: 150, startPoint y: 73, endPoint x: 149, endPoint y: 36, distance: 36.7
click at [149, 72] on div "15:00 - 86B-005.05" at bounding box center [149, 73] width 39 height 6
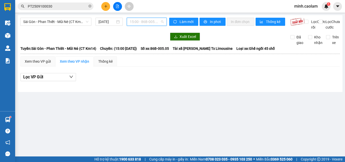
drag, startPoint x: 150, startPoint y: 24, endPoint x: 167, endPoint y: 100, distance: 78.0
click at [150, 24] on span "15:00 - 86B-005.05" at bounding box center [147, 22] width 34 height 8
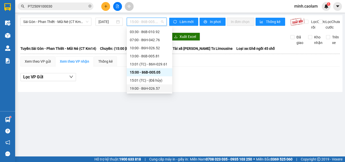
click at [151, 85] on div "19:00 - 86H-026.57" at bounding box center [150, 88] width 46 height 8
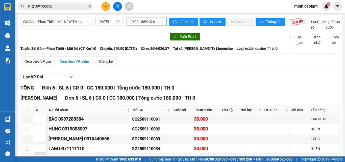
click at [149, 23] on span "19:00 - 86H-026.57" at bounding box center [147, 22] width 34 height 8
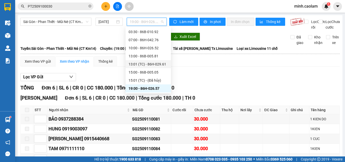
scroll to position [32, 0]
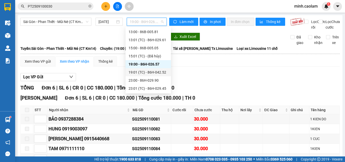
click at [149, 72] on div "19:01 (TC) - 86H-042.52" at bounding box center [148, 73] width 39 height 6
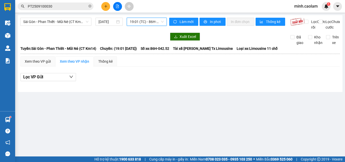
drag, startPoint x: 147, startPoint y: 24, endPoint x: 147, endPoint y: 66, distance: 42.7
click at [147, 31] on body "Kết quả [PERSON_NAME] ( 1 ) Bộ lọc Mã ĐH Trạng thái Món hàng Thu hộ [PERSON_NAM…" at bounding box center [172, 81] width 345 height 162
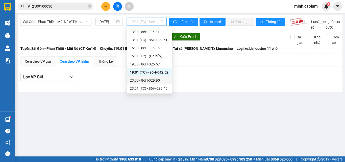
click at [142, 81] on div "23:00 - 86H-029.90" at bounding box center [149, 81] width 39 height 6
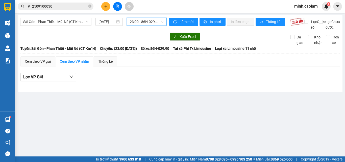
drag, startPoint x: 148, startPoint y: 22, endPoint x: 162, endPoint y: 94, distance: 73.7
click at [148, 25] on span "23:00 - 86H-029.90" at bounding box center [147, 22] width 34 height 8
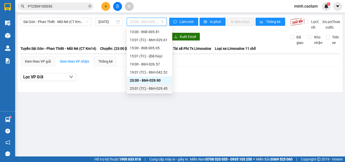
drag, startPoint x: 154, startPoint y: 87, endPoint x: 164, endPoint y: 100, distance: 16.4
click at [154, 87] on div "23:01 (TC) - 86H-029.45" at bounding box center [149, 89] width 39 height 6
